Goal: Find specific page/section: Find specific page/section

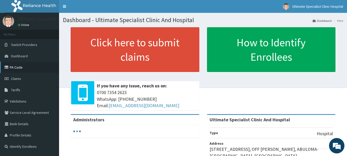
click at [25, 67] on link "PA Code" at bounding box center [29, 67] width 59 height 11
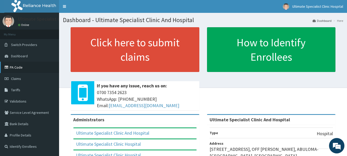
click at [22, 66] on link "PA Code" at bounding box center [29, 67] width 59 height 11
